Goal: Book appointment/travel/reservation

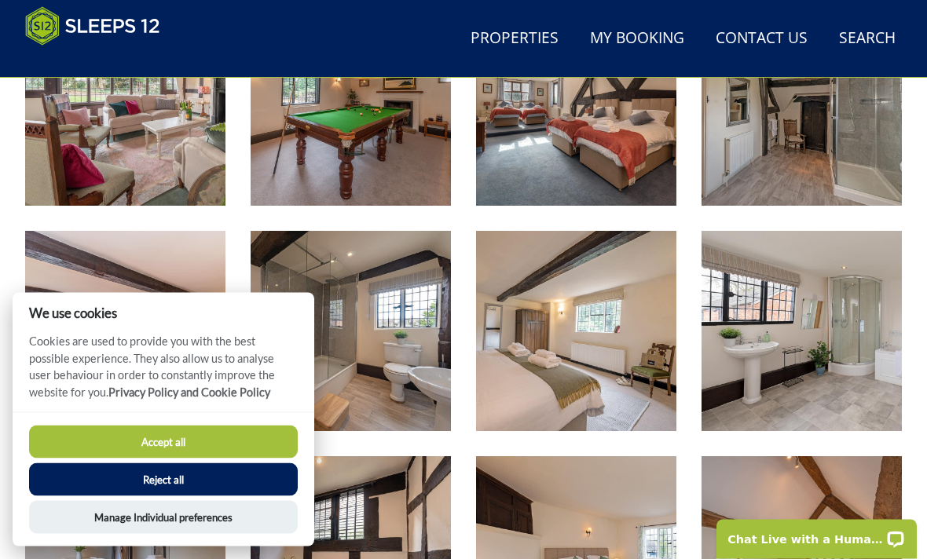
scroll to position [1416, 0]
click at [181, 459] on button "Accept all" at bounding box center [163, 442] width 269 height 33
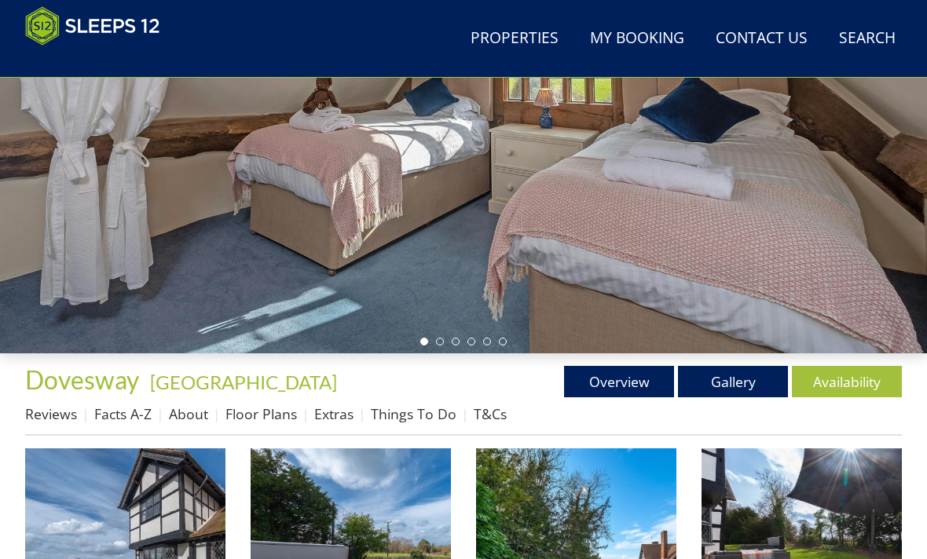
scroll to position [297, 0]
click at [848, 384] on link "Availability" at bounding box center [847, 381] width 110 height 31
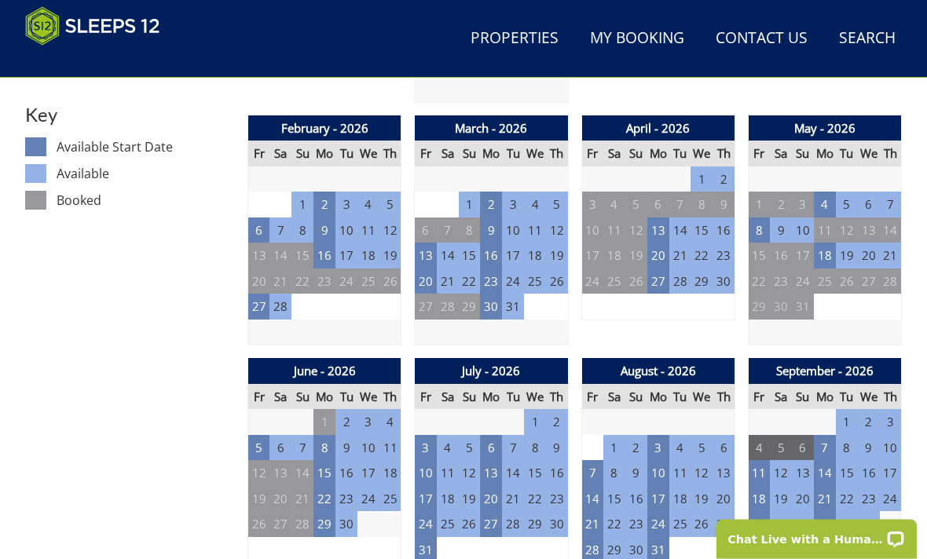
scroll to position [874, 0]
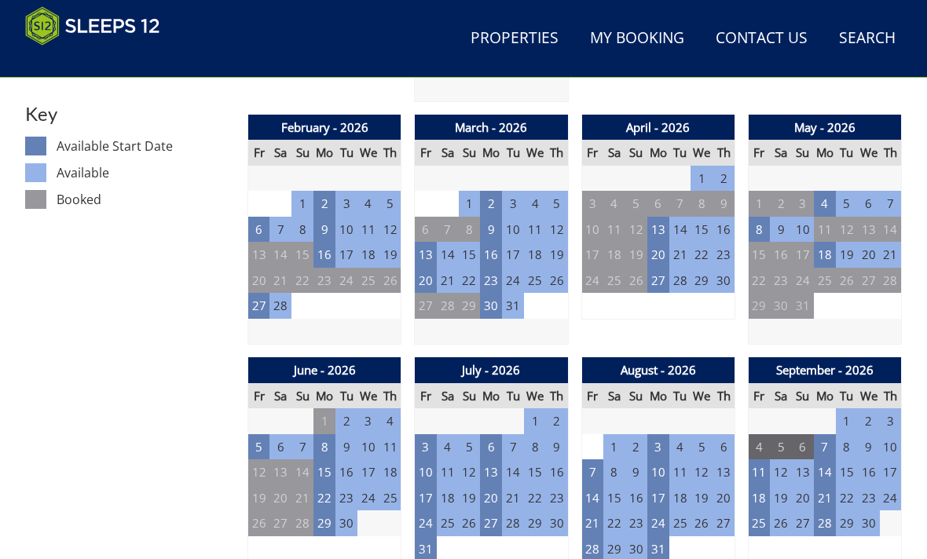
click at [430, 493] on td "17" at bounding box center [426, 499] width 22 height 26
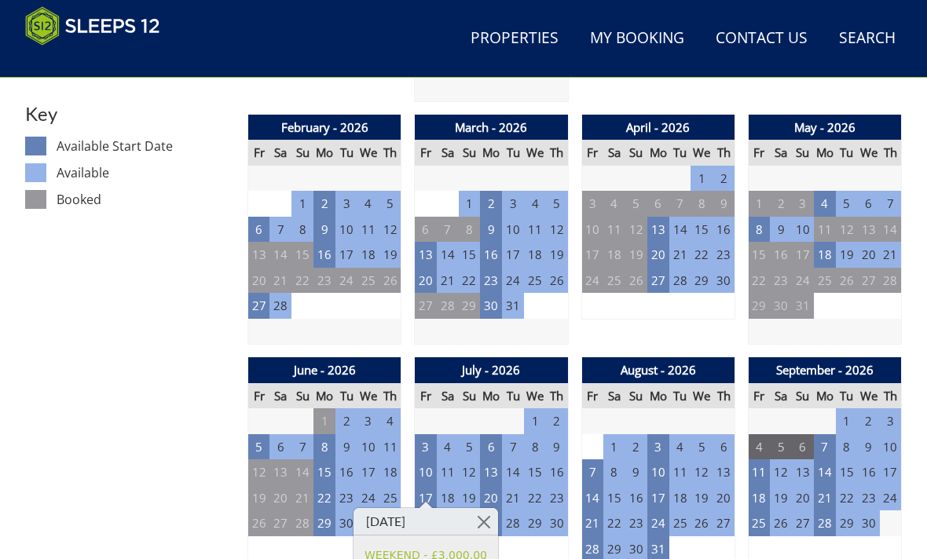
click at [500, 488] on td "20" at bounding box center [491, 499] width 22 height 26
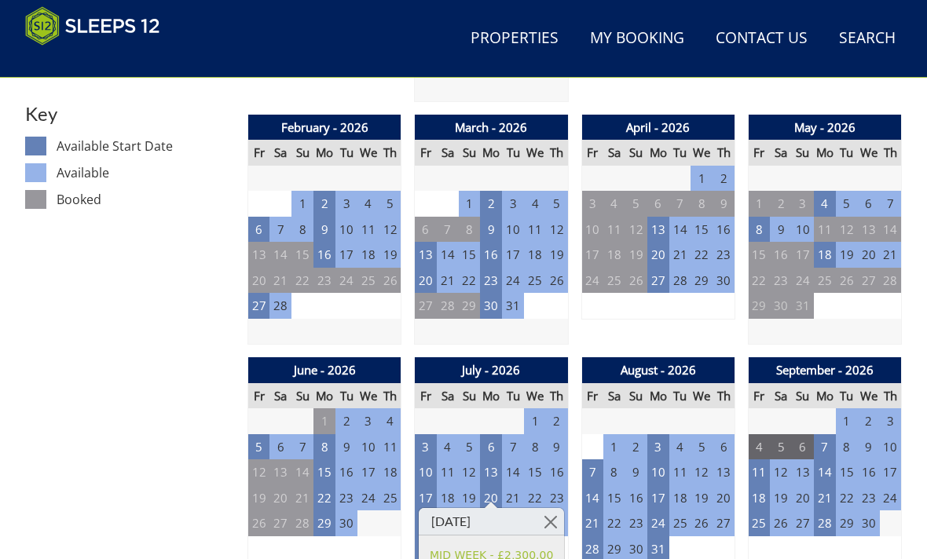
click at [427, 496] on td "17" at bounding box center [426, 499] width 22 height 26
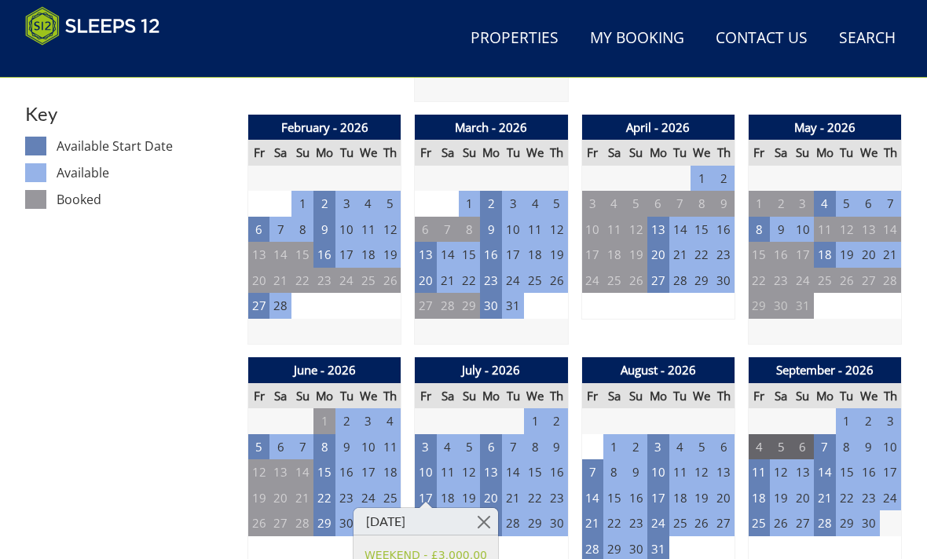
click at [265, 440] on td "5" at bounding box center [259, 447] width 22 height 26
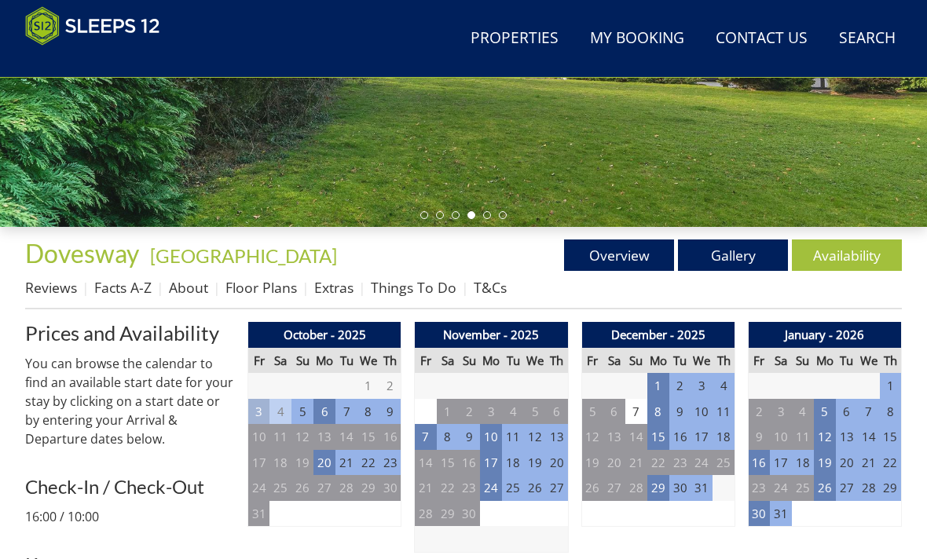
scroll to position [423, 0]
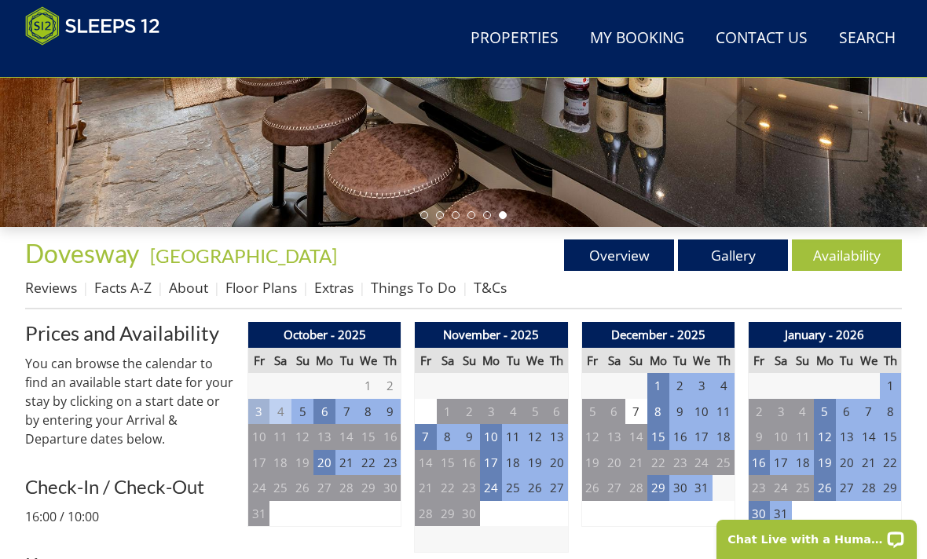
click at [664, 487] on td "29" at bounding box center [658, 488] width 22 height 26
